Goal: Entertainment & Leisure: Consume media (video, audio)

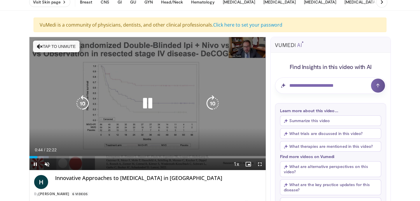
scroll to position [29, 0]
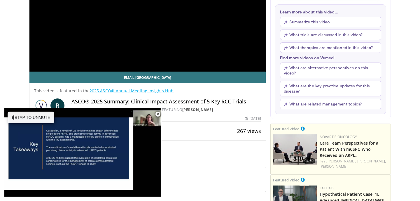
scroll to position [163, 0]
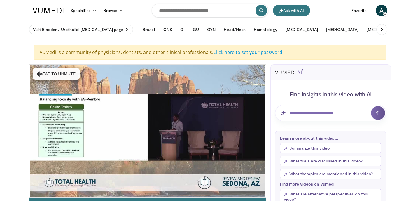
scroll to position [0, 0]
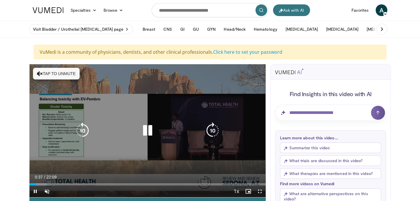
click at [74, 76] on button "Tap to unmute" at bounding box center [56, 74] width 47 height 12
